Goal: Task Accomplishment & Management: Manage account settings

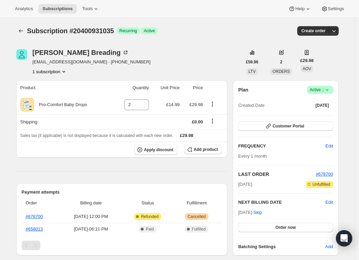
click at [326, 90] on icon at bounding box center [327, 90] width 7 height 7
click at [322, 118] on span "Cancel subscription" at bounding box center [319, 114] width 38 height 7
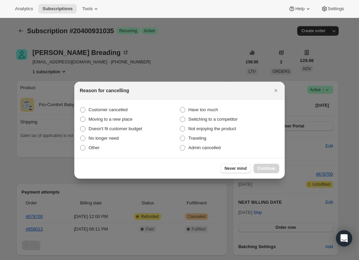
drag, startPoint x: 103, startPoint y: 139, endPoint x: 171, endPoint y: 161, distance: 71.4
click at [104, 139] on span "No longer need" at bounding box center [104, 138] width 30 height 5
click at [80, 136] on input "No longer need" at bounding box center [80, 136] width 0 height 0
radio input "true"
click at [269, 167] on span "Continue" at bounding box center [267, 168] width 18 height 5
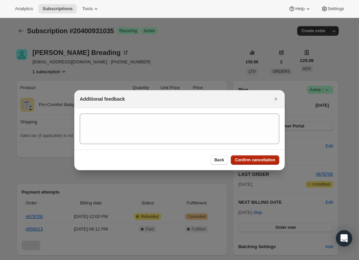
click at [261, 162] on span "Confirm cancellation" at bounding box center [255, 159] width 40 height 5
